Goal: Information Seeking & Learning: Learn about a topic

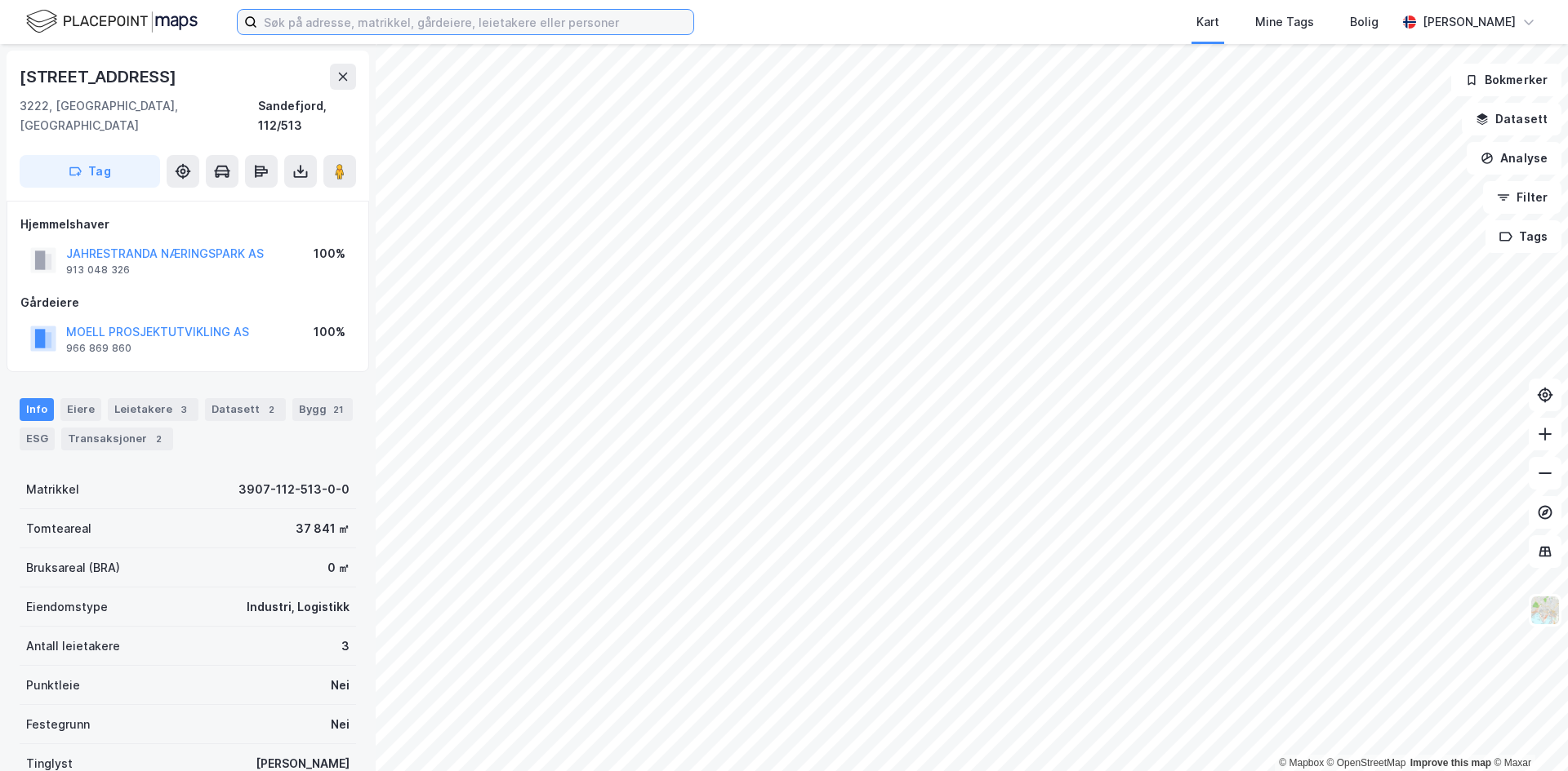
click at [524, 14] on input at bounding box center [475, 22] width 436 height 24
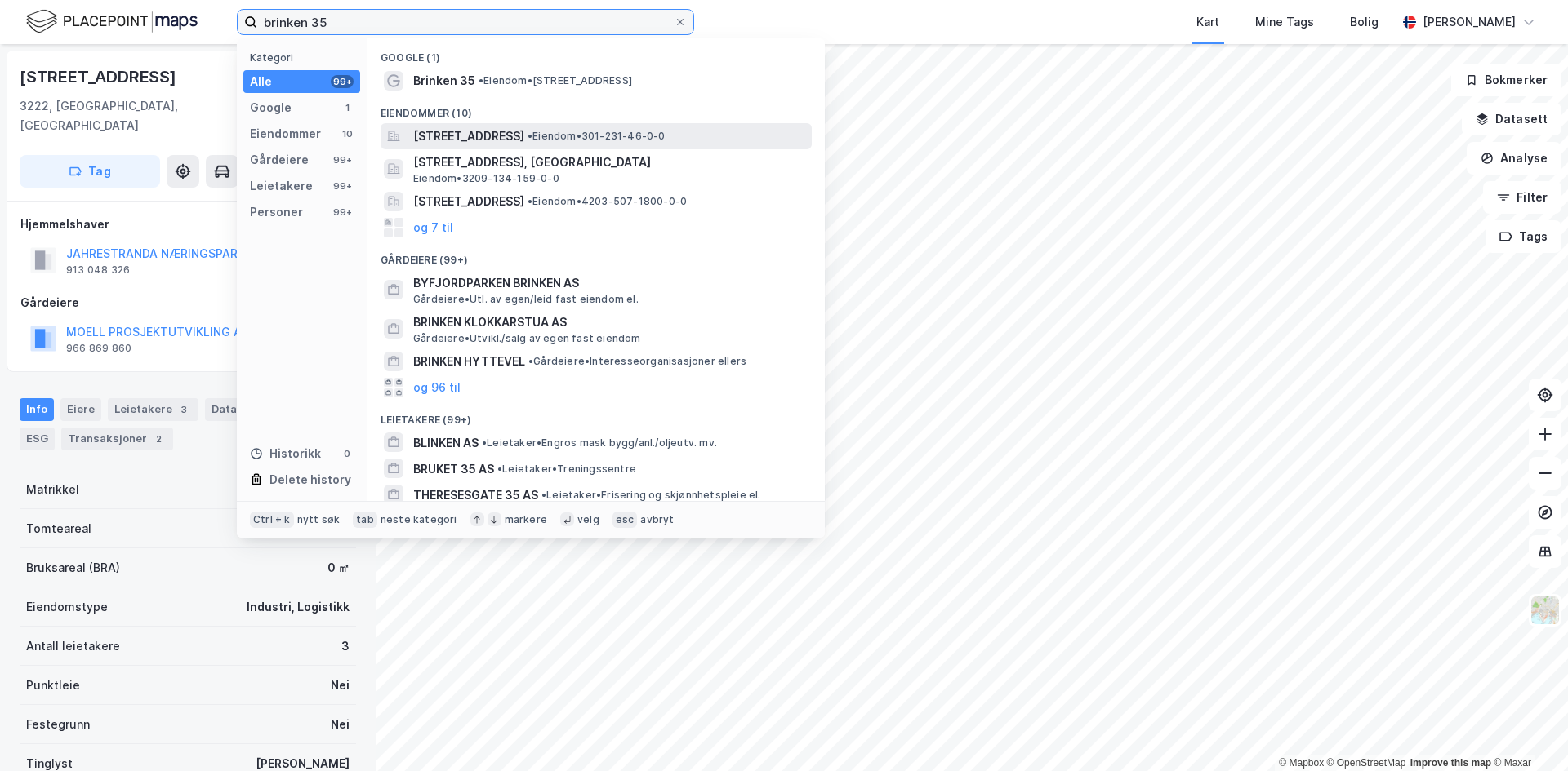
type input "brinken 35"
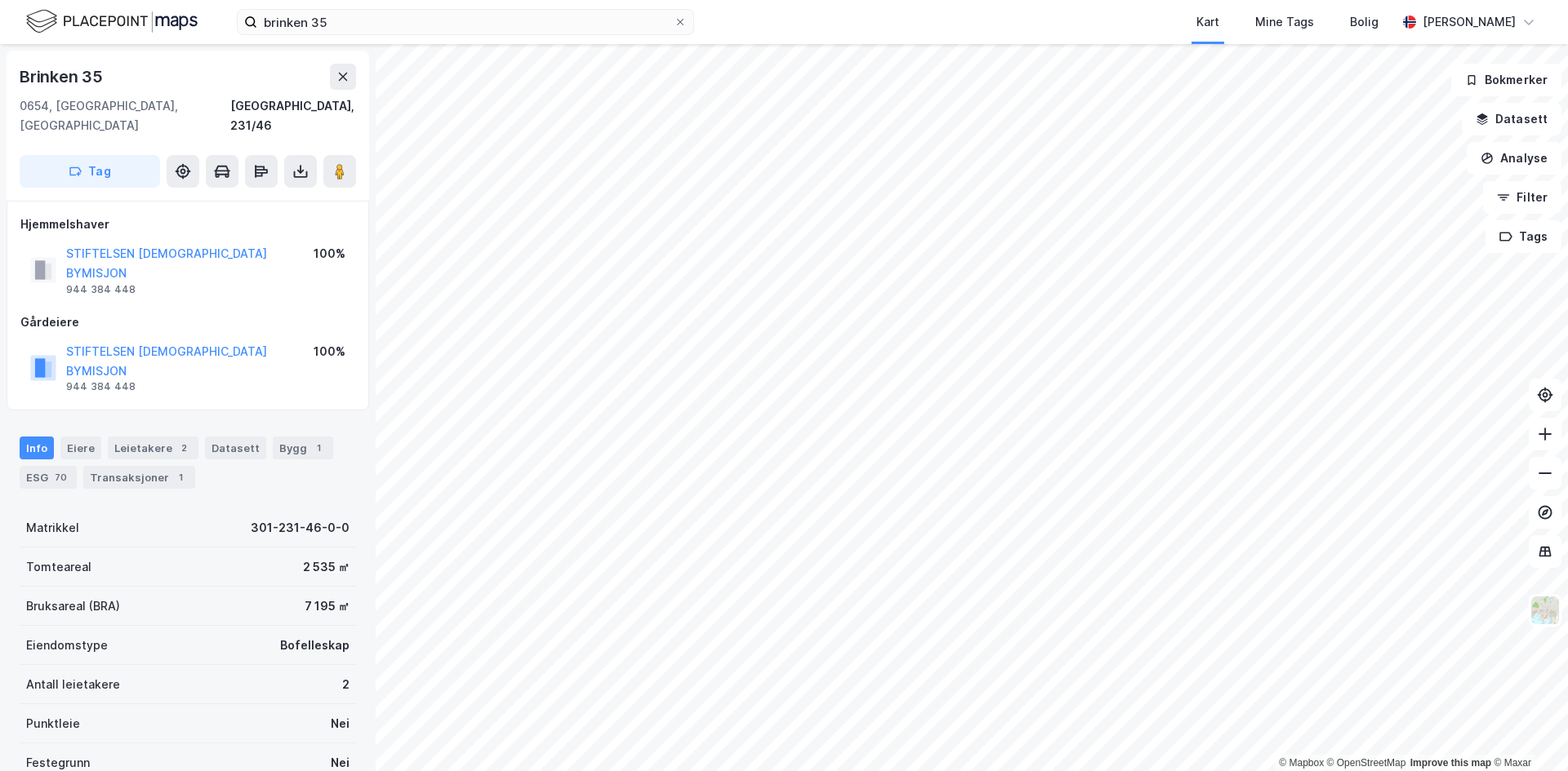
click at [859, 770] on html "brinken 35 Kart Mine Tags Bolig Håvard Skaland © Mapbox © OpenStreetMap Improve…" at bounding box center [784, 385] width 1568 height 771
click at [1083, 770] on html "brinken 35 Kart Mine Tags Bolig Håvard Skaland © Mapbox © OpenStreetMap Improve…" at bounding box center [784, 385] width 1568 height 771
